Goal: Task Accomplishment & Management: Use online tool/utility

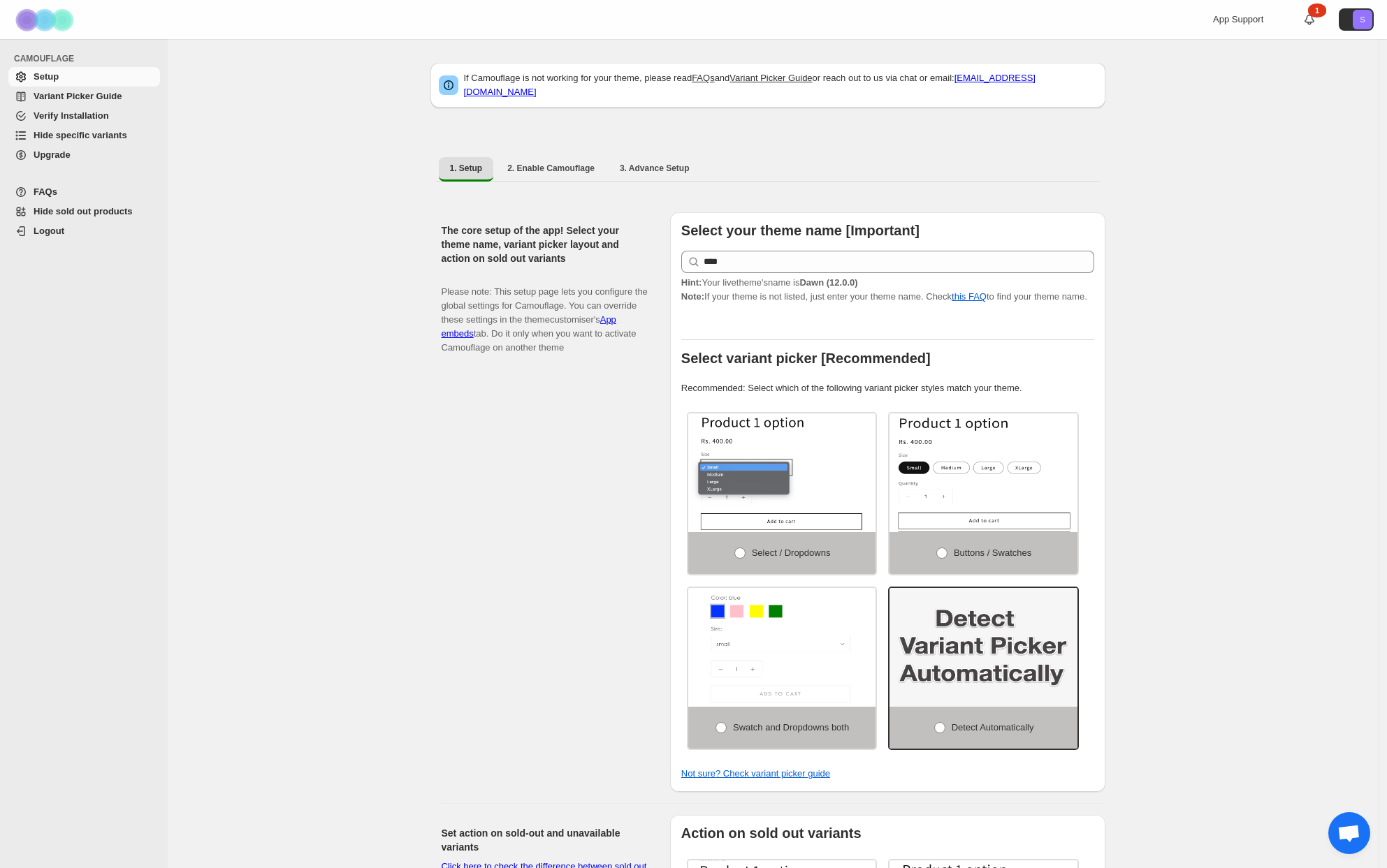
click at [100, 135] on span "Hide specific variants" at bounding box center [80, 135] width 94 height 10
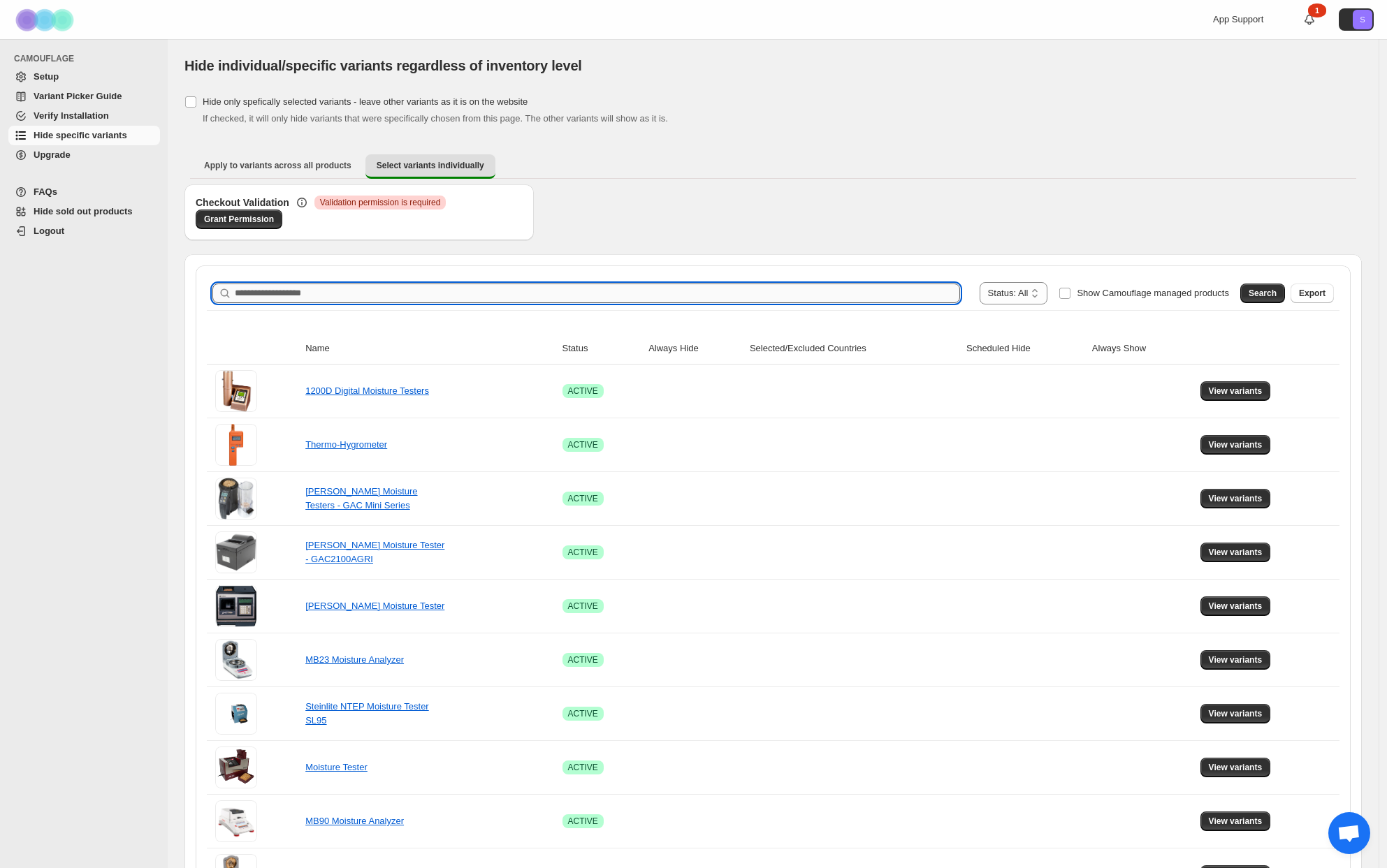
click at [808, 289] on input "Search product name" at bounding box center [597, 293] width 725 height 19
paste input "********"
type input "********"
click at [1267, 298] on span "Search" at bounding box center [1262, 293] width 28 height 11
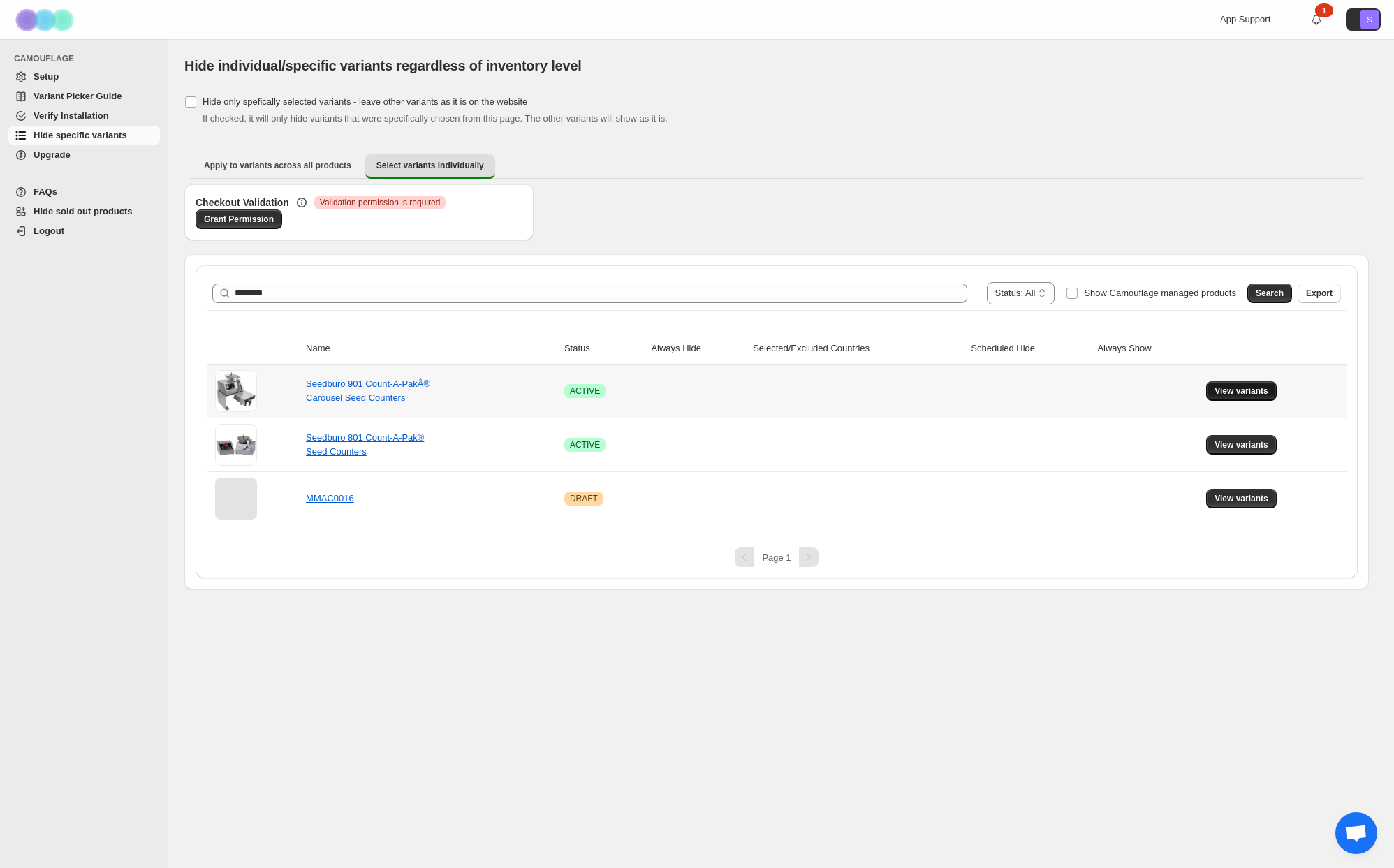
click at [1248, 396] on span "View variants" at bounding box center [1241, 390] width 53 height 11
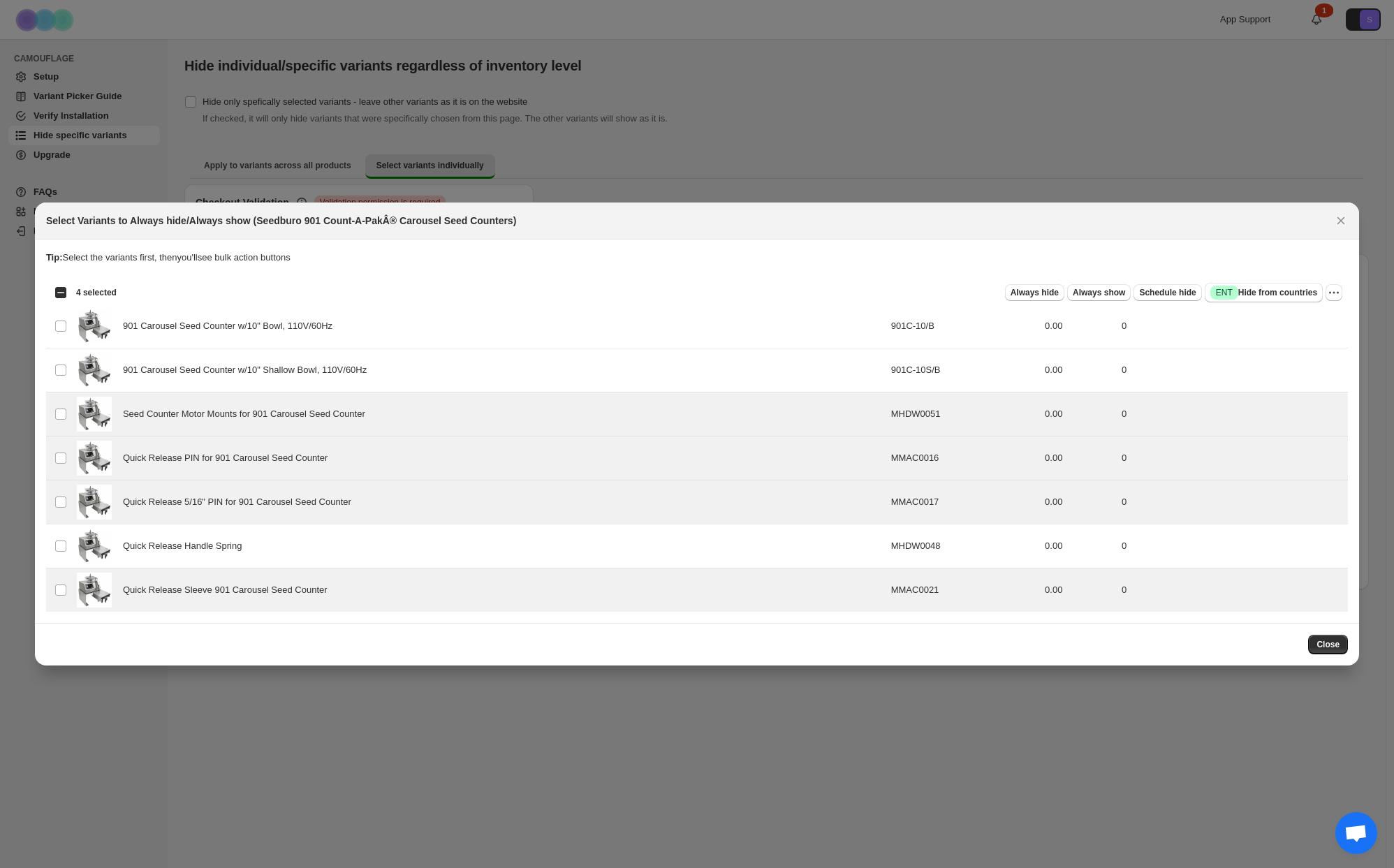
click at [1037, 249] on section "Tip: Select the variants first, then you'll see bulk action buttons Loading pro…" at bounding box center [697, 431] width 1325 height 384
click at [1034, 293] on span "Always hide" at bounding box center [1034, 292] width 48 height 11
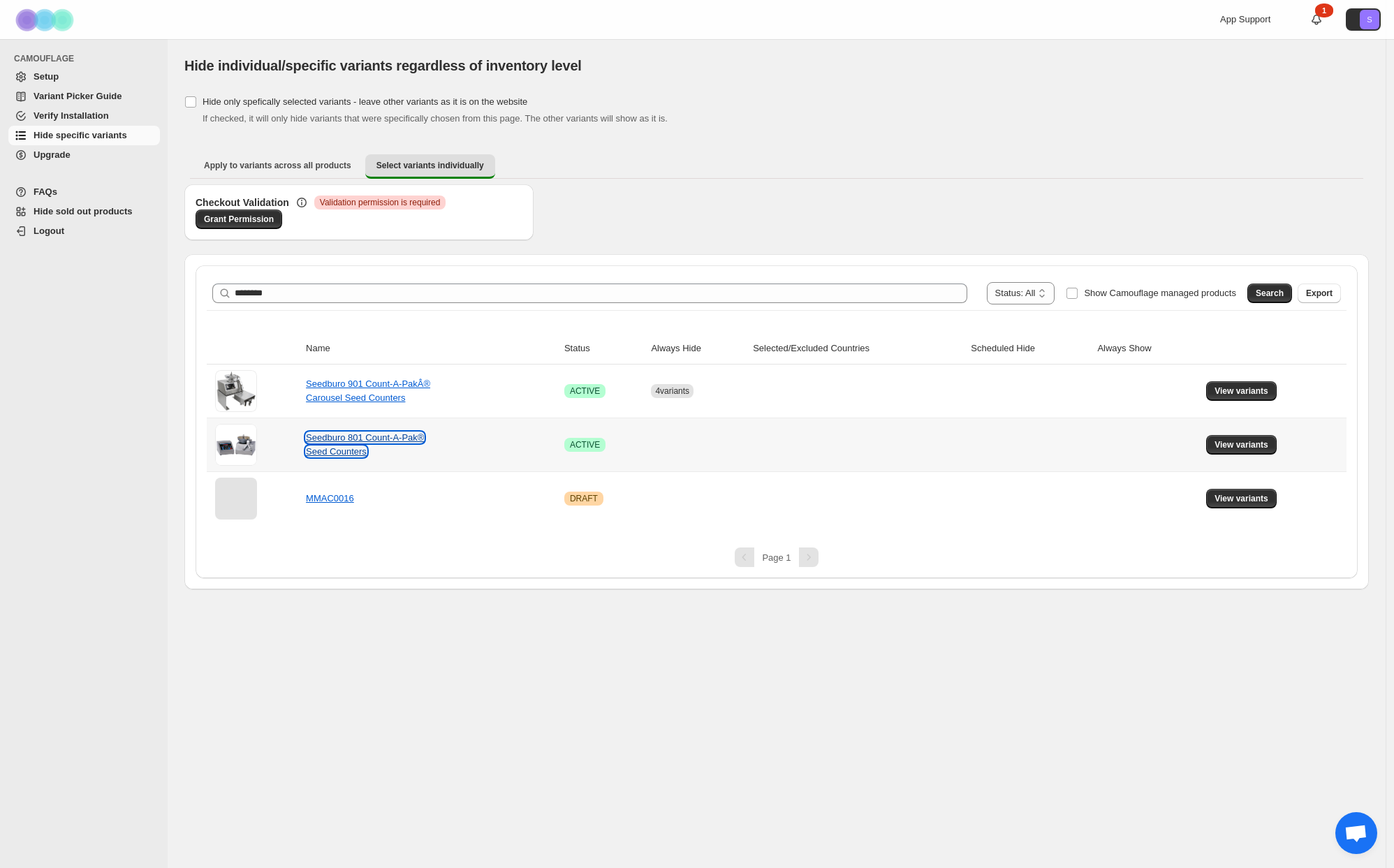
click at [366, 439] on link "Seedburo 801 Count-A-Pak® Seed Counters" at bounding box center [364, 444] width 118 height 25
click at [1249, 450] on span "View variants" at bounding box center [1241, 445] width 53 height 11
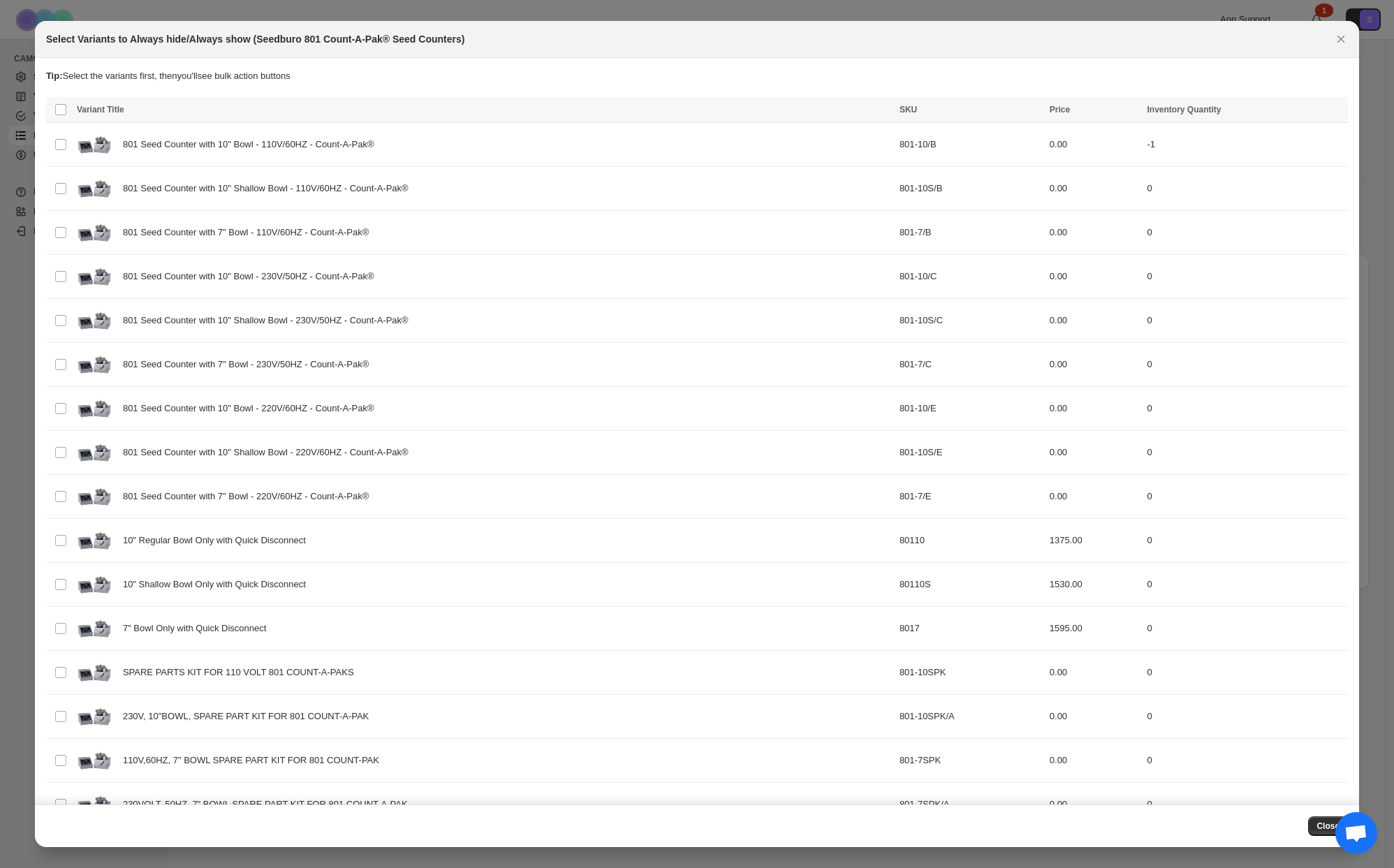
scroll to position [902, 0]
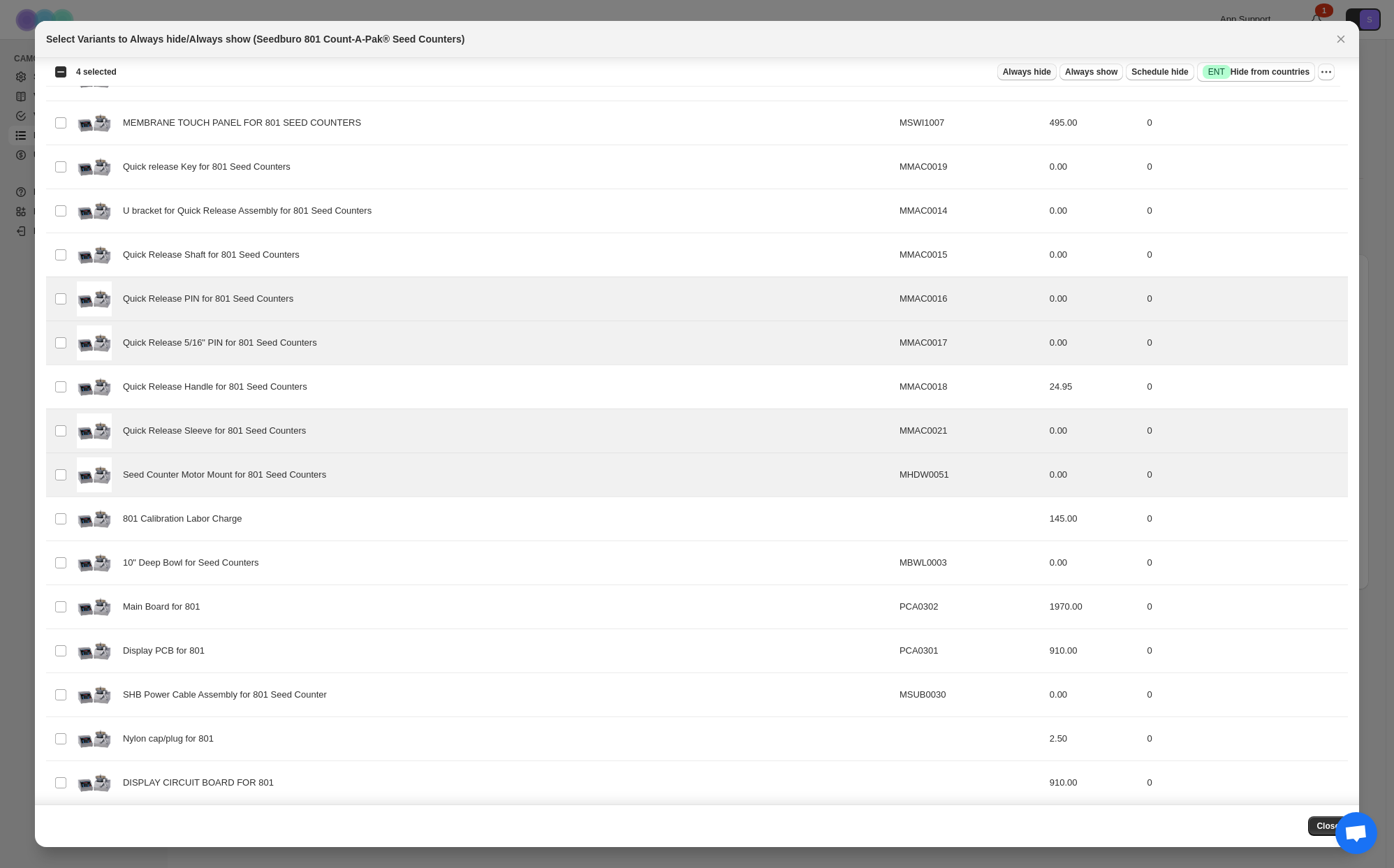
click at [1026, 76] on span "Always hide" at bounding box center [1026, 71] width 48 height 11
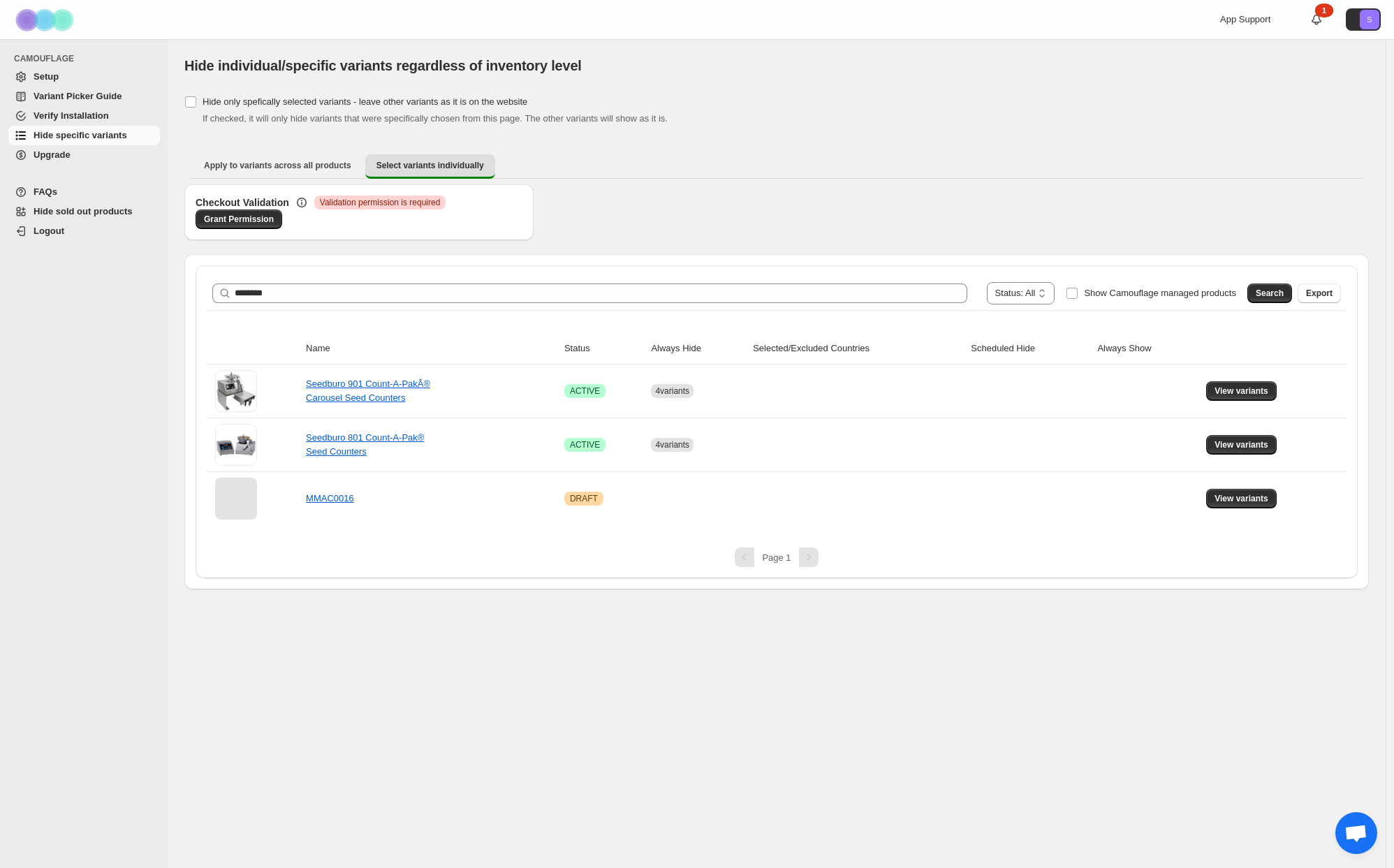
drag, startPoint x: 919, startPoint y: 689, endPoint x: 313, endPoint y: 603, distance: 612.1
click at [914, 688] on div "**********" at bounding box center [777, 453] width 1218 height 829
click at [392, 383] on link "Seedburo 901 Count-A-PakÂ® Carousel Seed Counters" at bounding box center [368, 390] width 124 height 25
click at [1236, 386] on span "View variants" at bounding box center [1241, 390] width 53 height 11
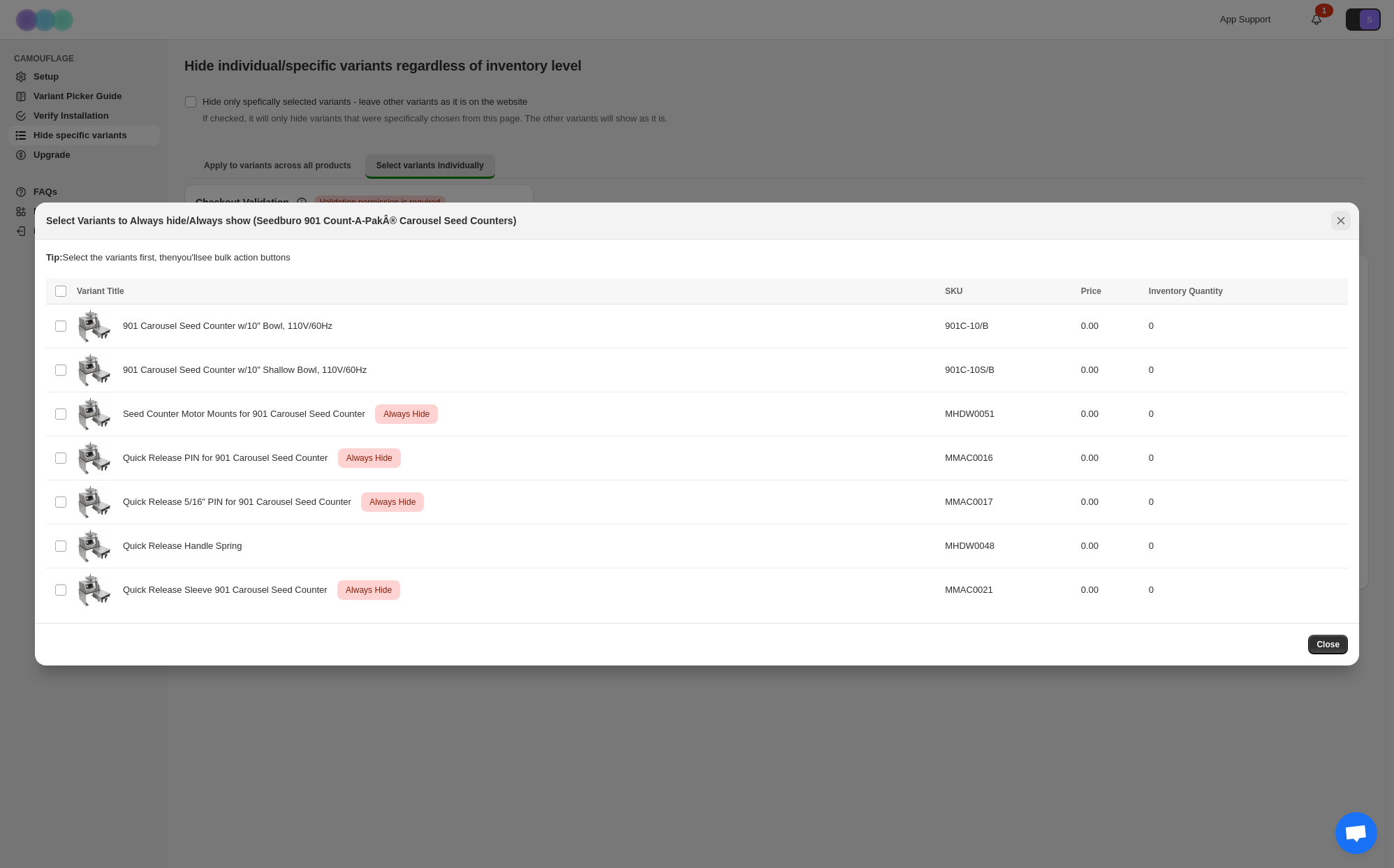
click at [1341, 220] on icon "Close" at bounding box center [1341, 220] width 8 height 8
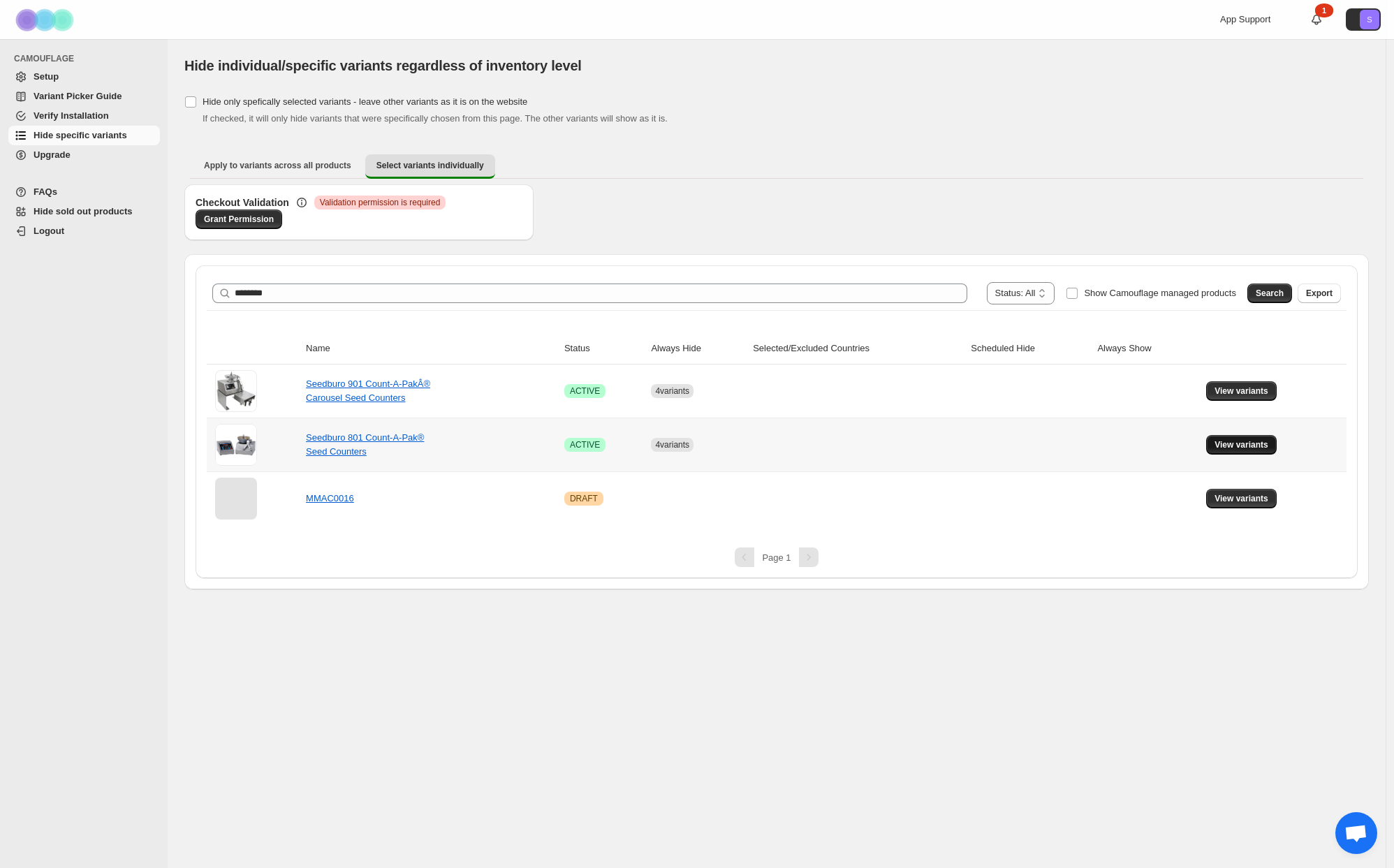
click at [1233, 451] on button "View variants" at bounding box center [1241, 445] width 70 height 19
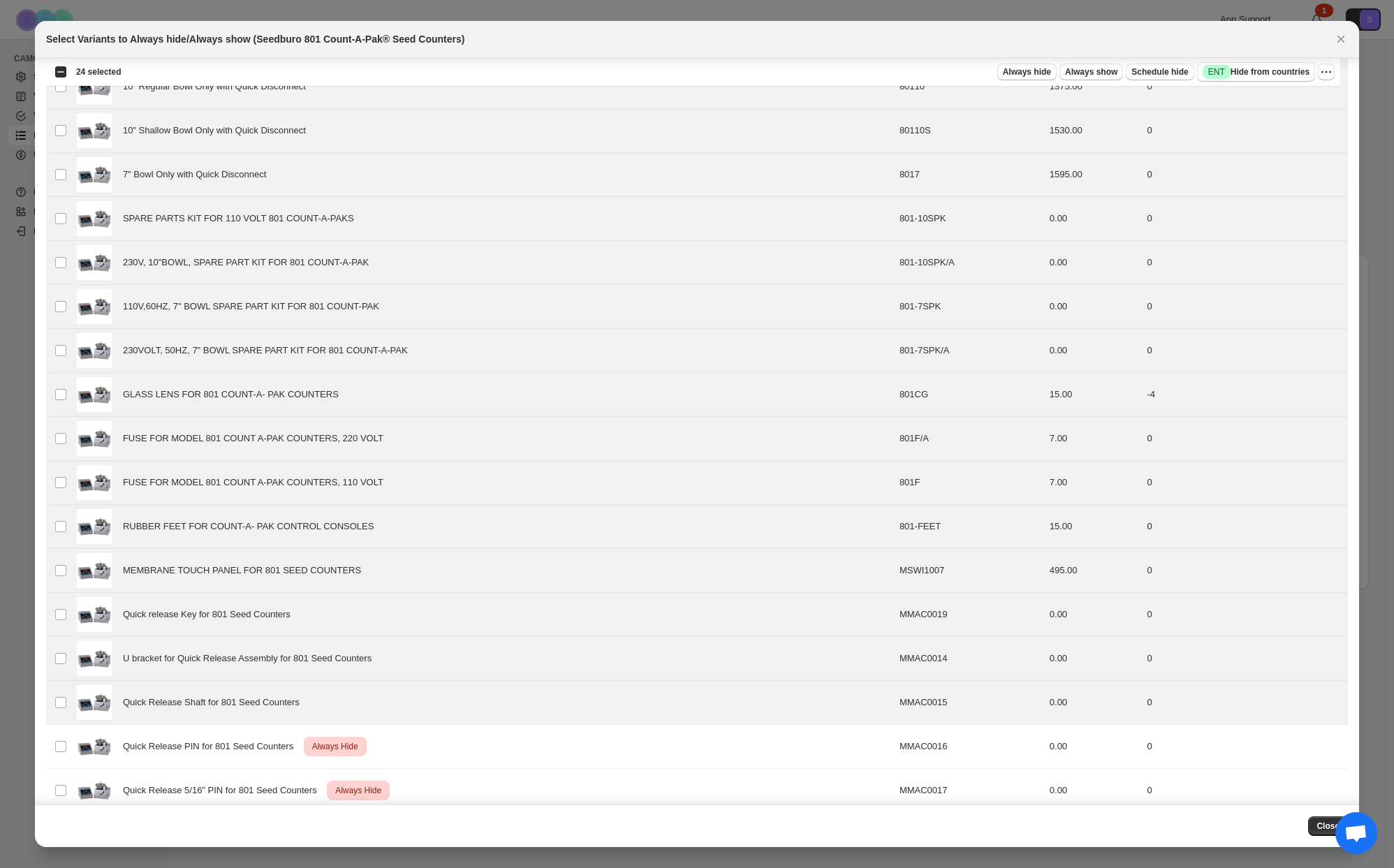
scroll to position [913, 0]
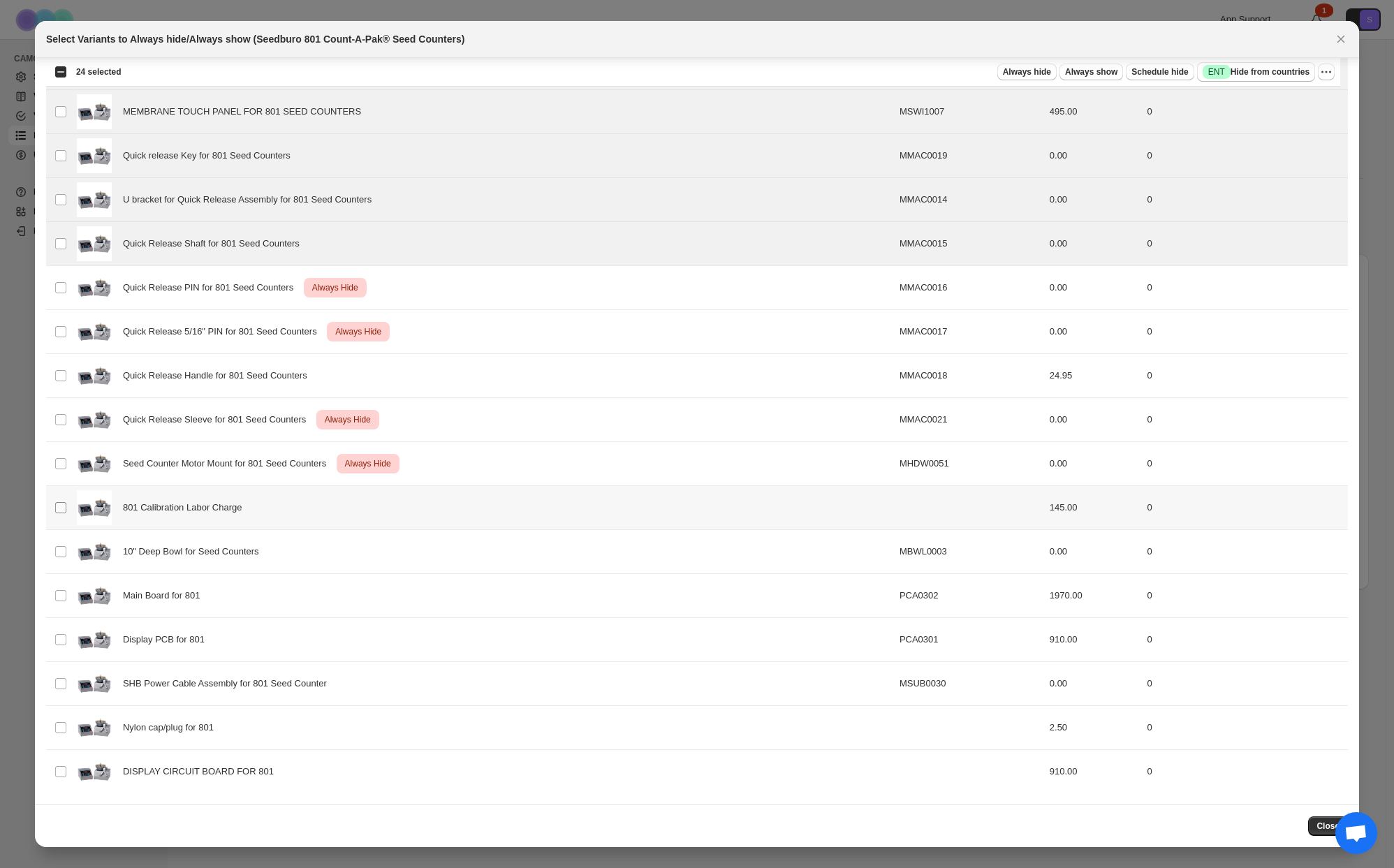
click at [54, 508] on span ":r35:" at bounding box center [60, 507] width 13 height 13
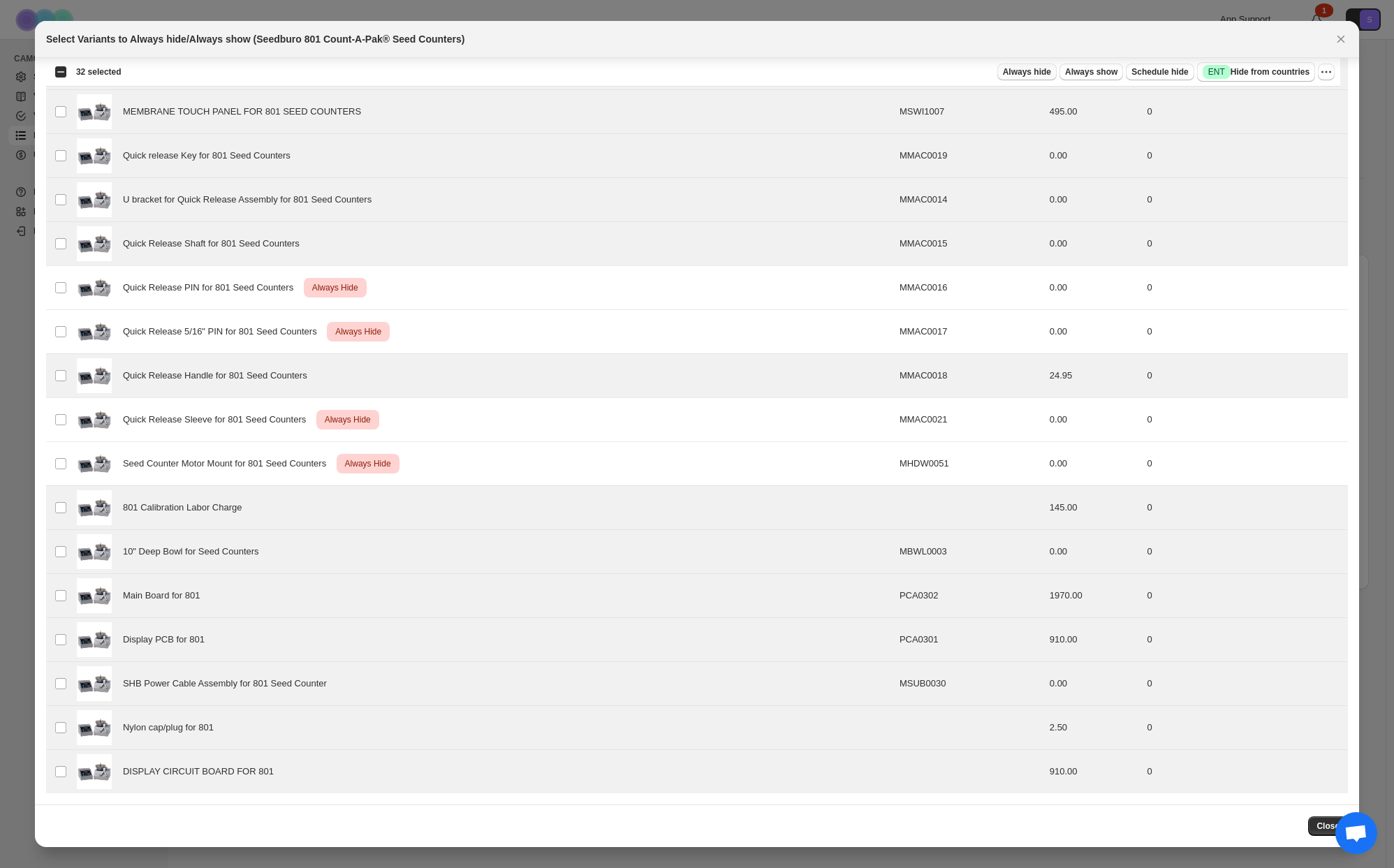
click at [1031, 76] on span "Always hide" at bounding box center [1026, 71] width 48 height 11
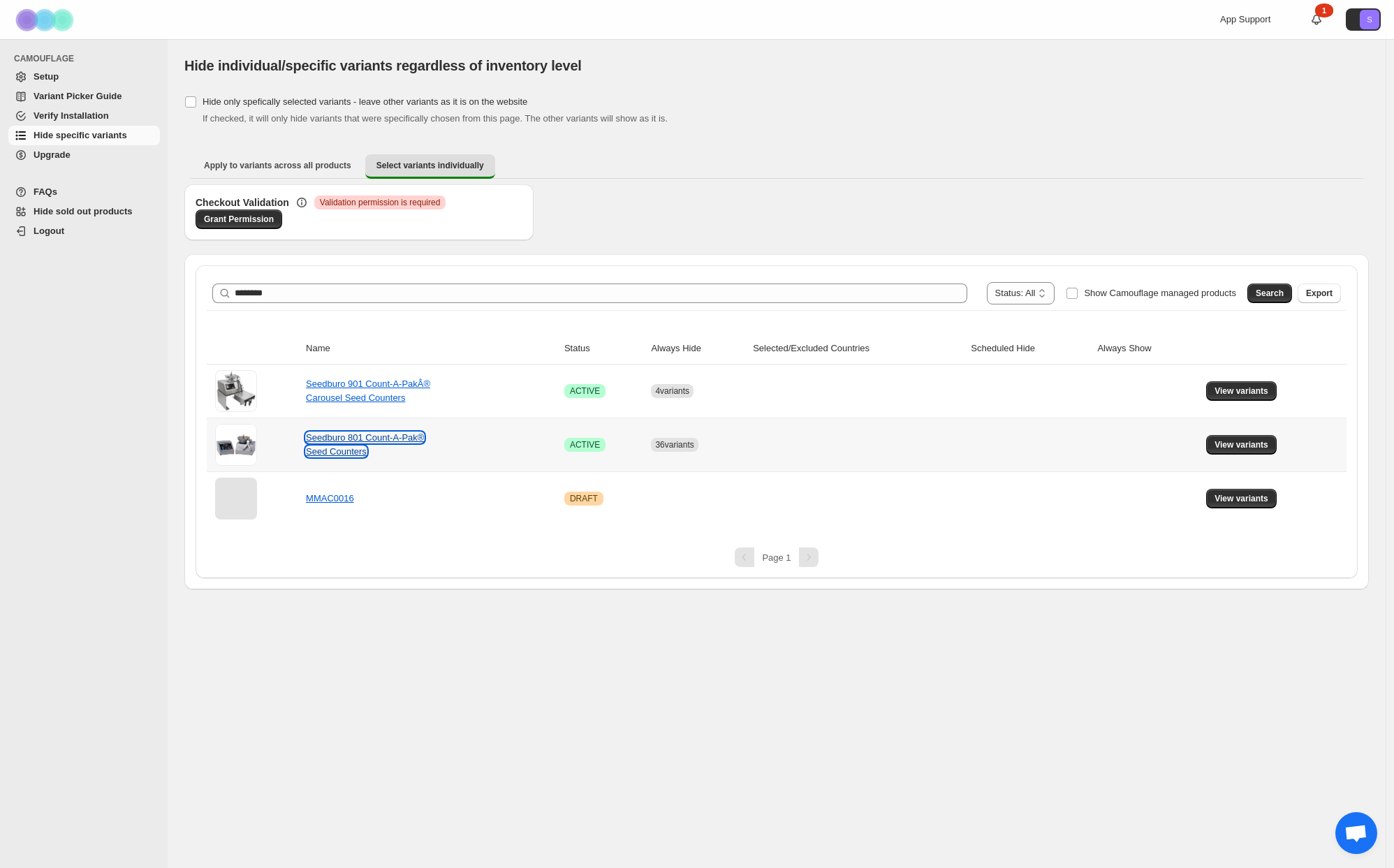
click at [370, 438] on link "Seedburo 801 Count-A-Pak® Seed Counters" at bounding box center [364, 444] width 118 height 25
click at [338, 389] on link "Seedburo 901 Count-A-PakÂ® Carousel Seed Counters" at bounding box center [368, 390] width 124 height 25
click at [1229, 443] on span "View variants" at bounding box center [1241, 445] width 53 height 11
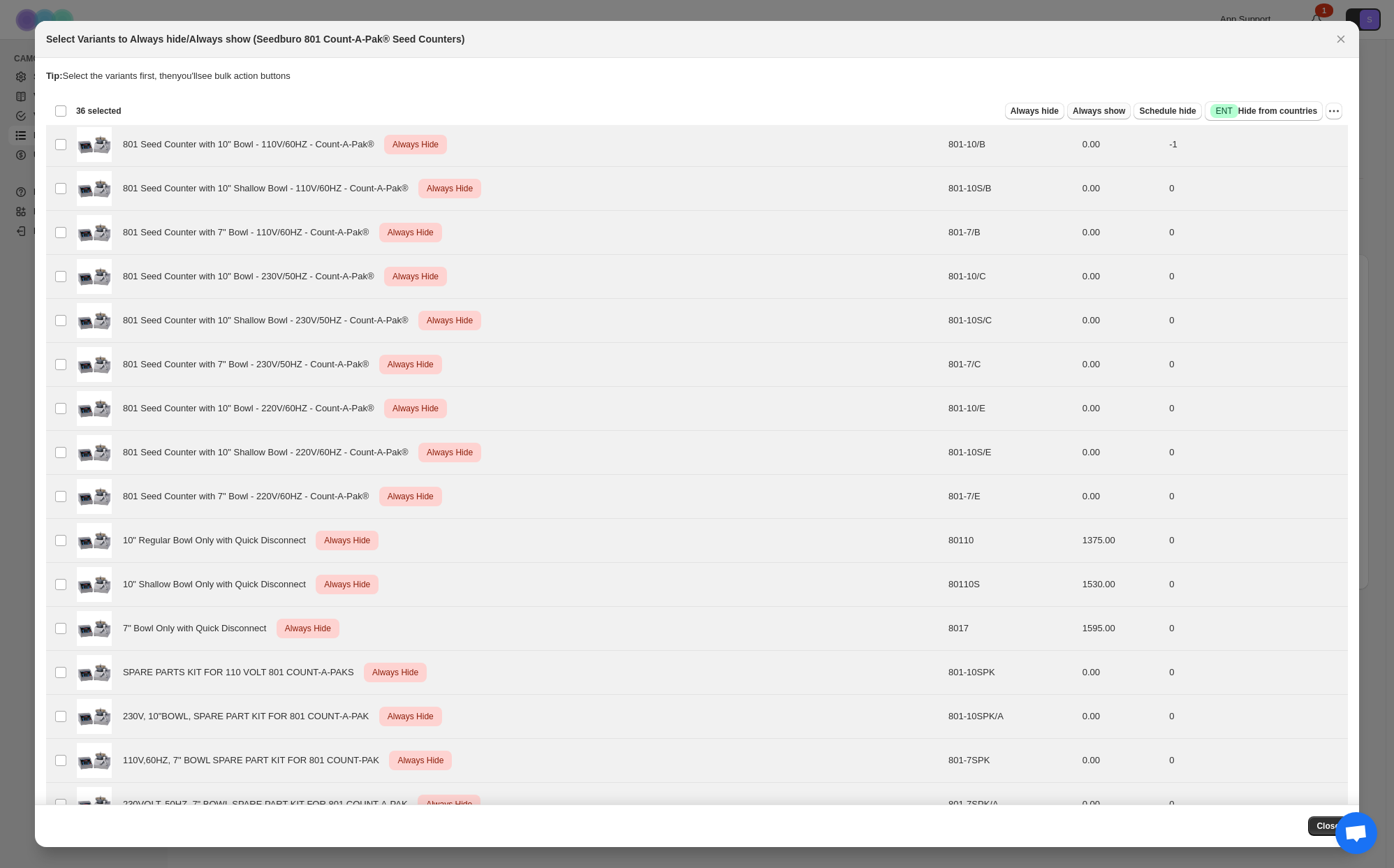
click at [1086, 111] on span "Always show" at bounding box center [1099, 111] width 53 height 11
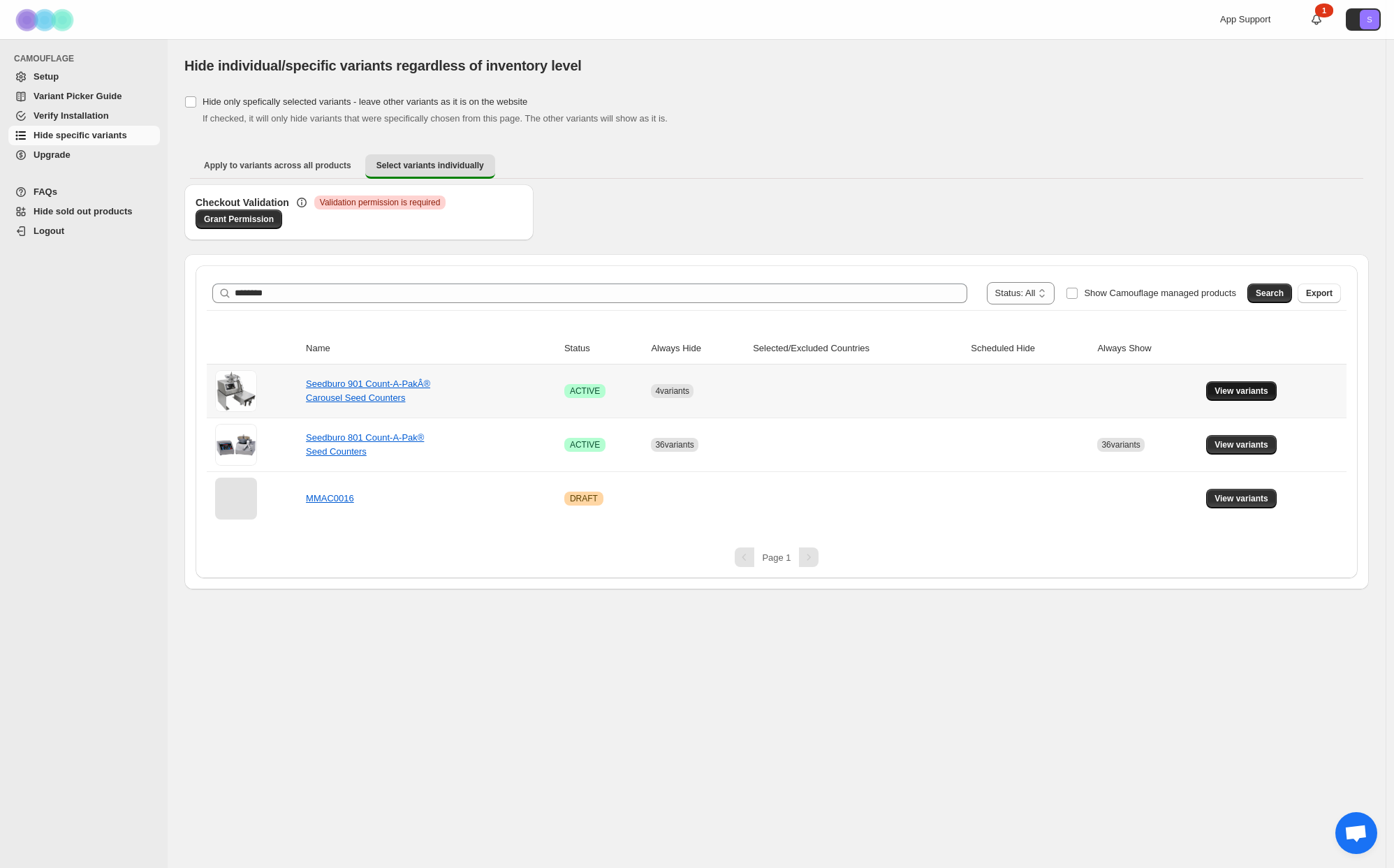
click at [1258, 394] on span "View variants" at bounding box center [1241, 390] width 53 height 11
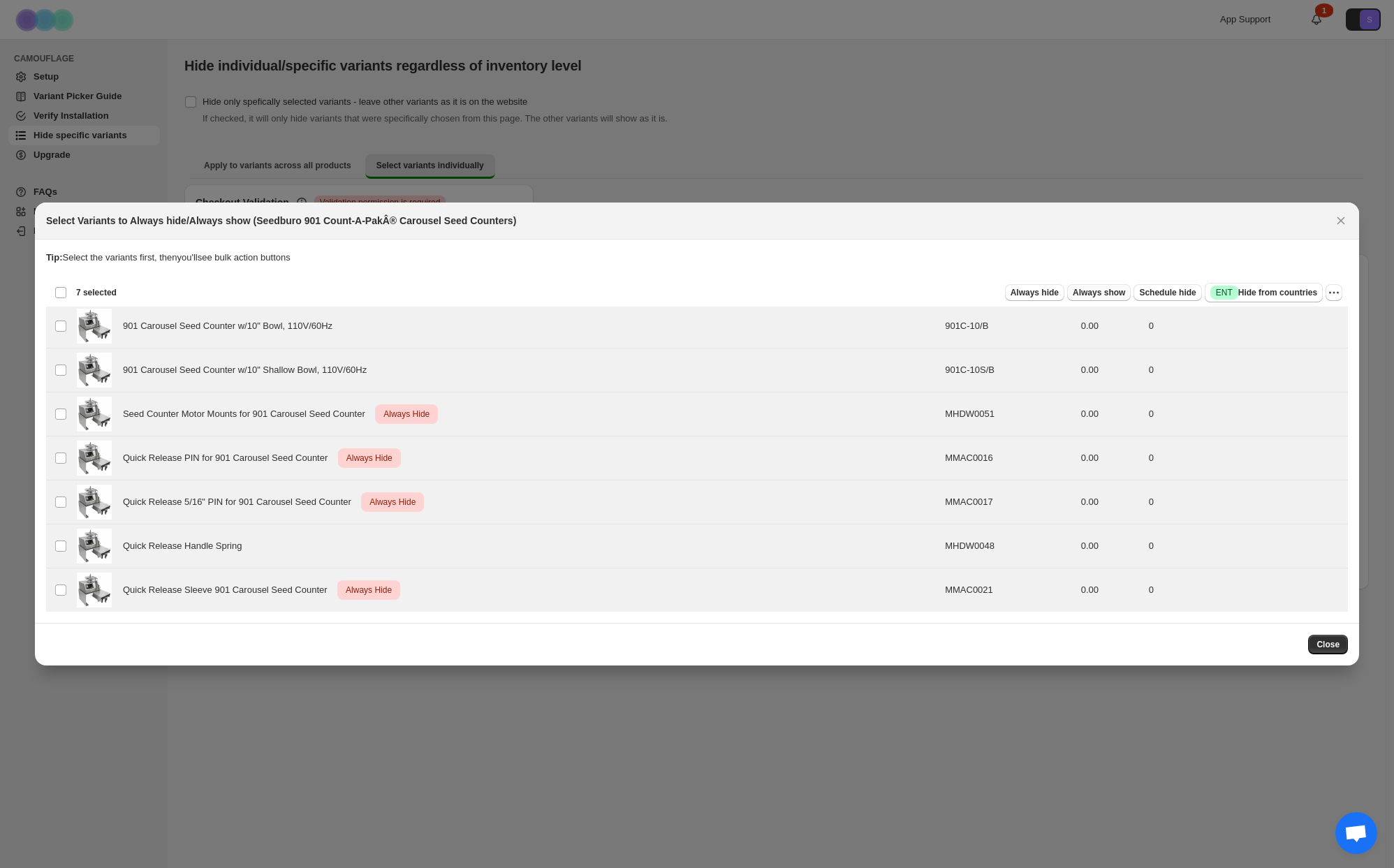
click at [1097, 293] on span "Always show" at bounding box center [1099, 292] width 53 height 11
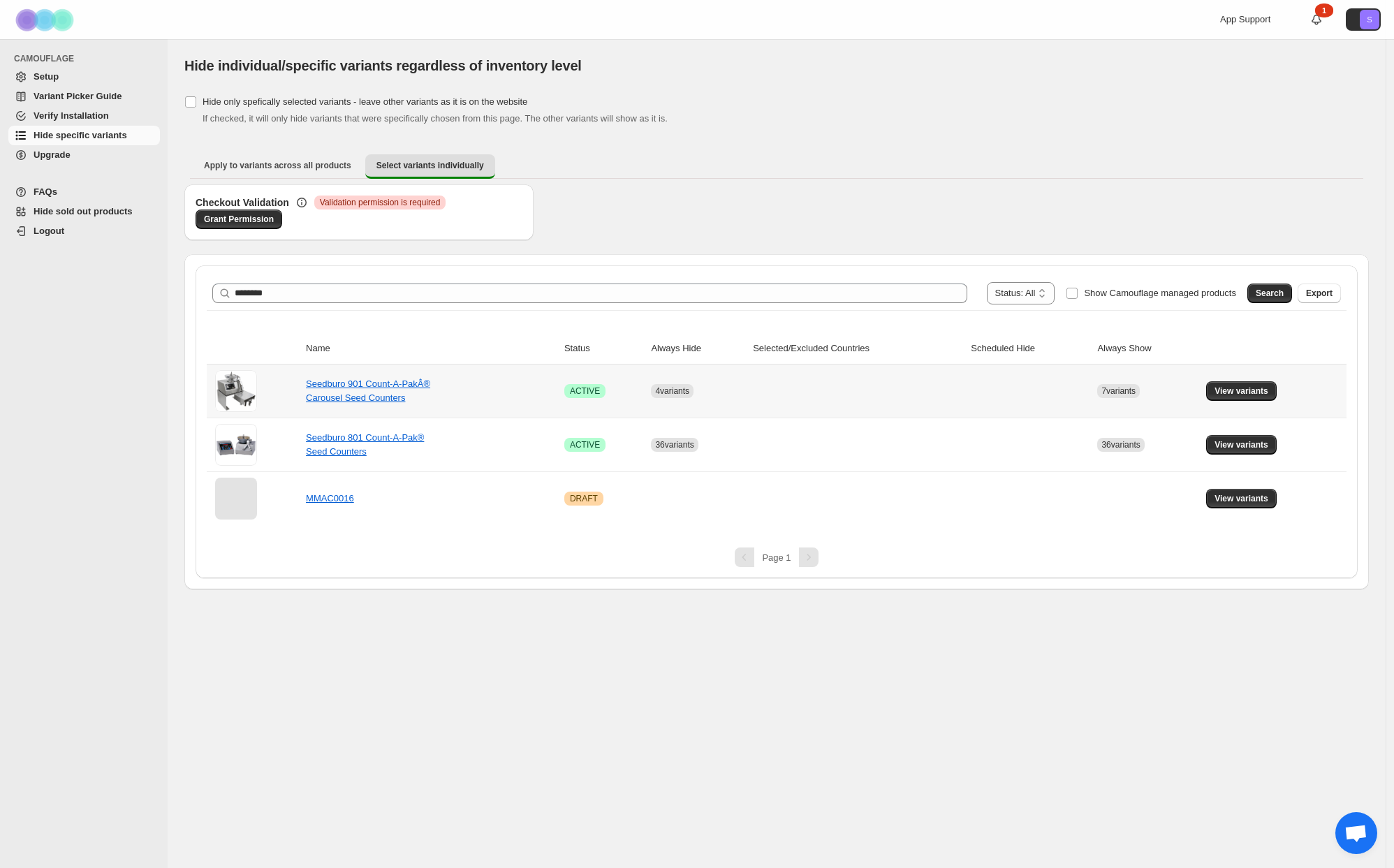
click at [370, 390] on div "Seedburo 901 Count-A-PakÂ® Carousel Seed Counters" at bounding box center [375, 390] width 140 height 28
click at [373, 384] on link "Seedburo 901 Count-A-PakÂ® Carousel Seed Counters" at bounding box center [368, 390] width 124 height 25
click at [362, 438] on link "Seedburo 801 Count-A-Pak® Seed Counters" at bounding box center [364, 444] width 118 height 25
